Goal: Task Accomplishment & Management: Manage account settings

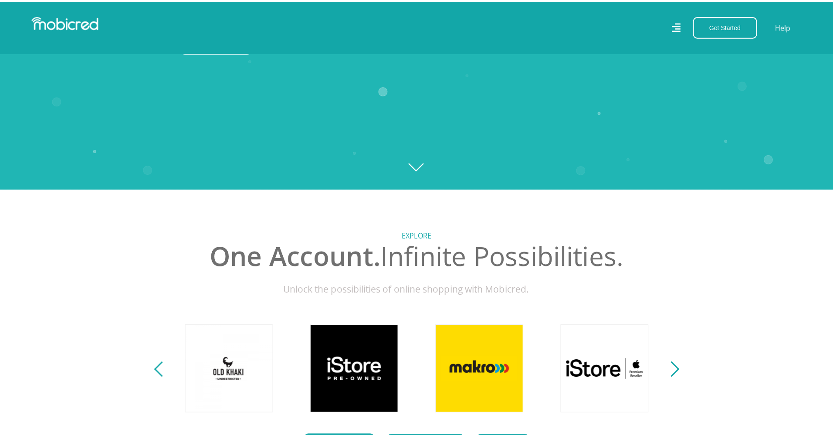
scroll to position [218, 0]
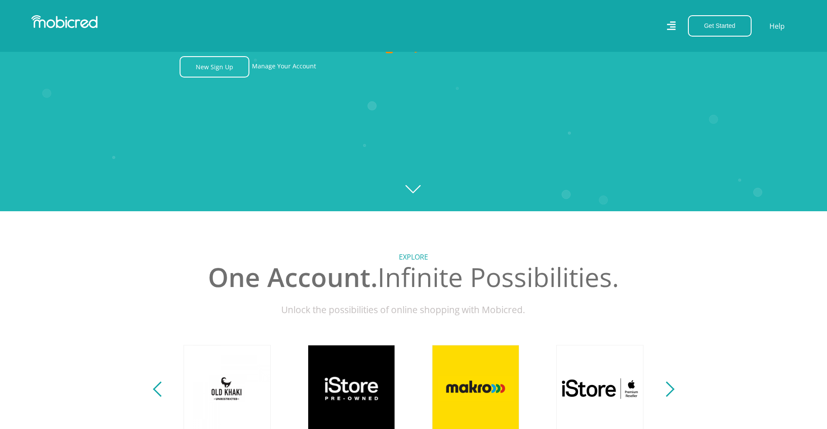
click at [668, 25] on icon at bounding box center [671, 25] width 9 height 9
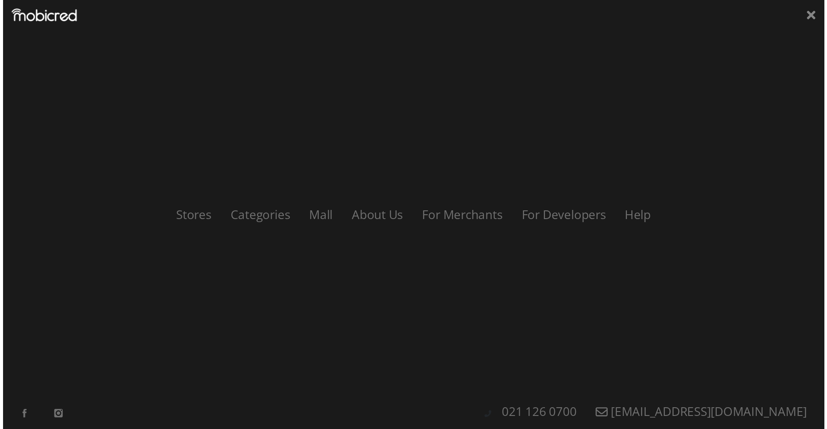
scroll to position [0, 1118]
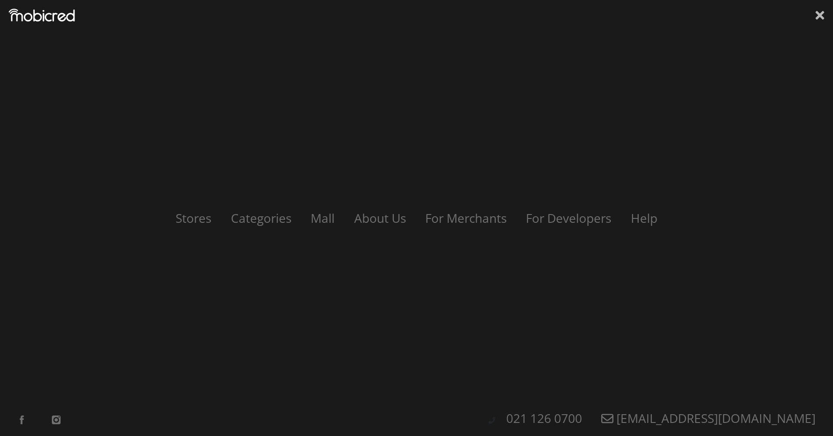
click at [821, 17] on icon at bounding box center [820, 15] width 9 height 9
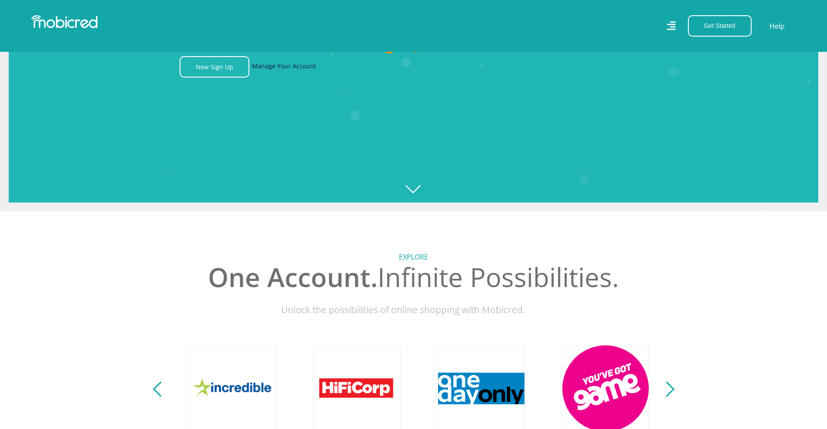
scroll to position [0, 1615]
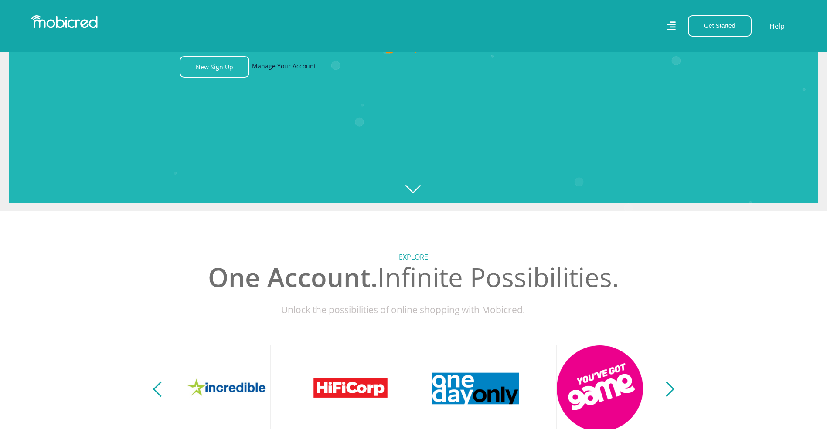
click at [276, 71] on link "Manage Your Account" at bounding box center [284, 66] width 64 height 21
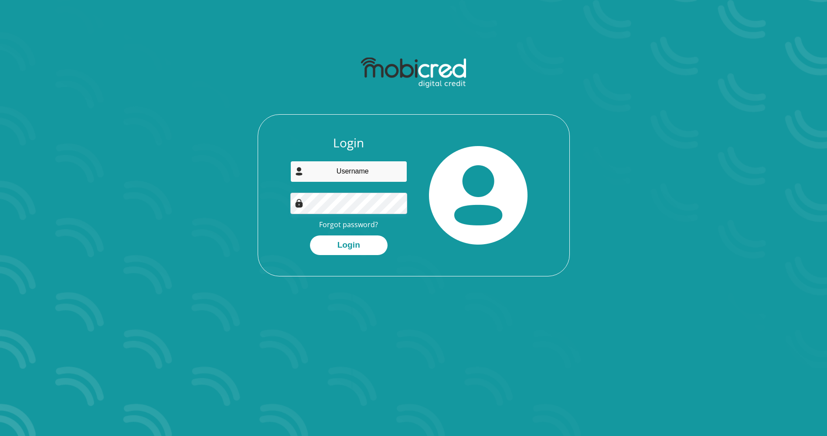
type input "[EMAIL_ADDRESS][DOMAIN_NAME]"
click at [291, 248] on div "Login" at bounding box center [348, 245] width 117 height 20
click at [337, 247] on button "Login" at bounding box center [349, 245] width 78 height 20
